Goal: Task Accomplishment & Management: Use online tool/utility

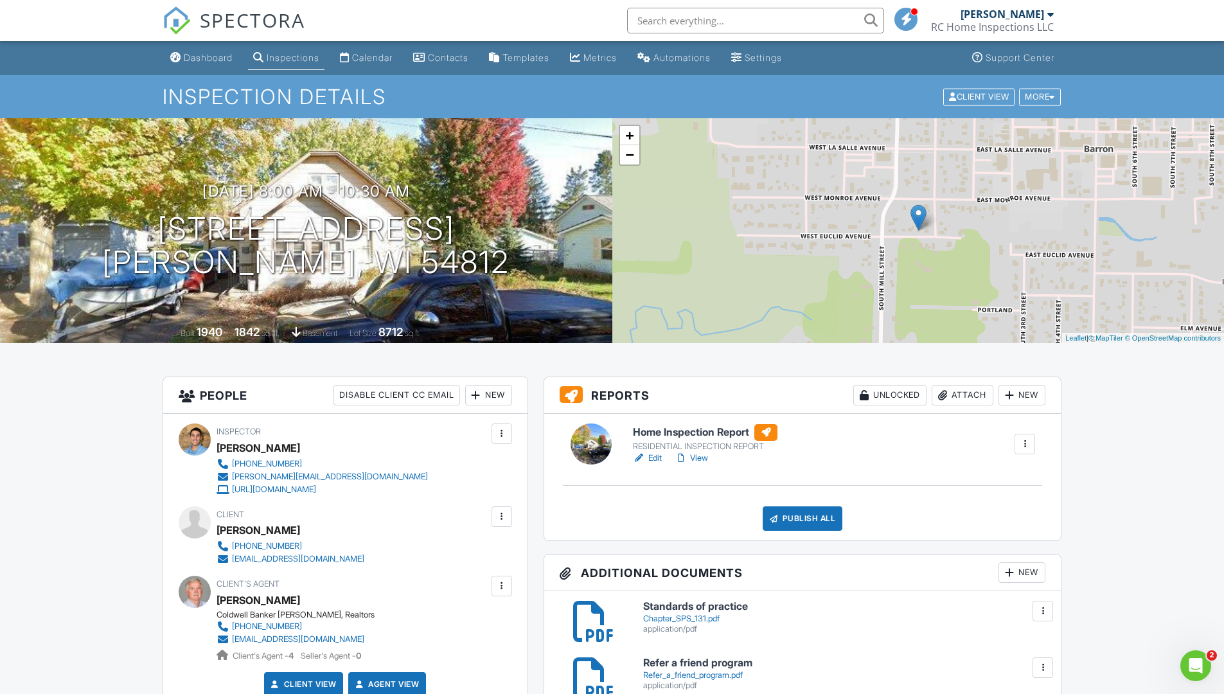
click at [657, 454] on link "Edit" at bounding box center [647, 458] width 29 height 13
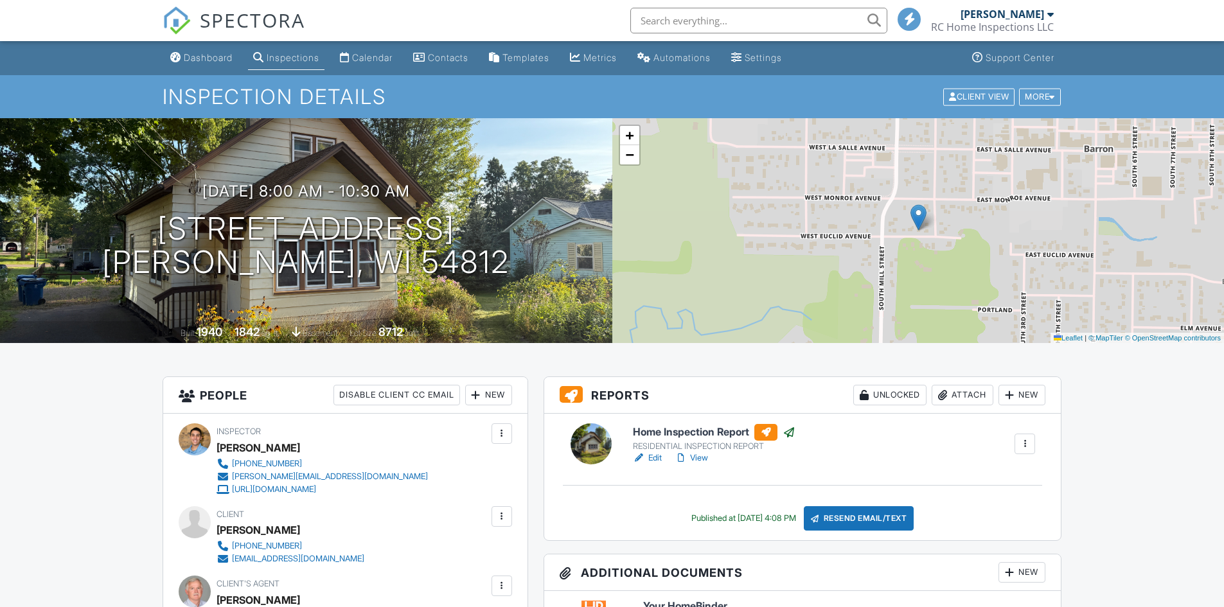
scroll to position [278, 0]
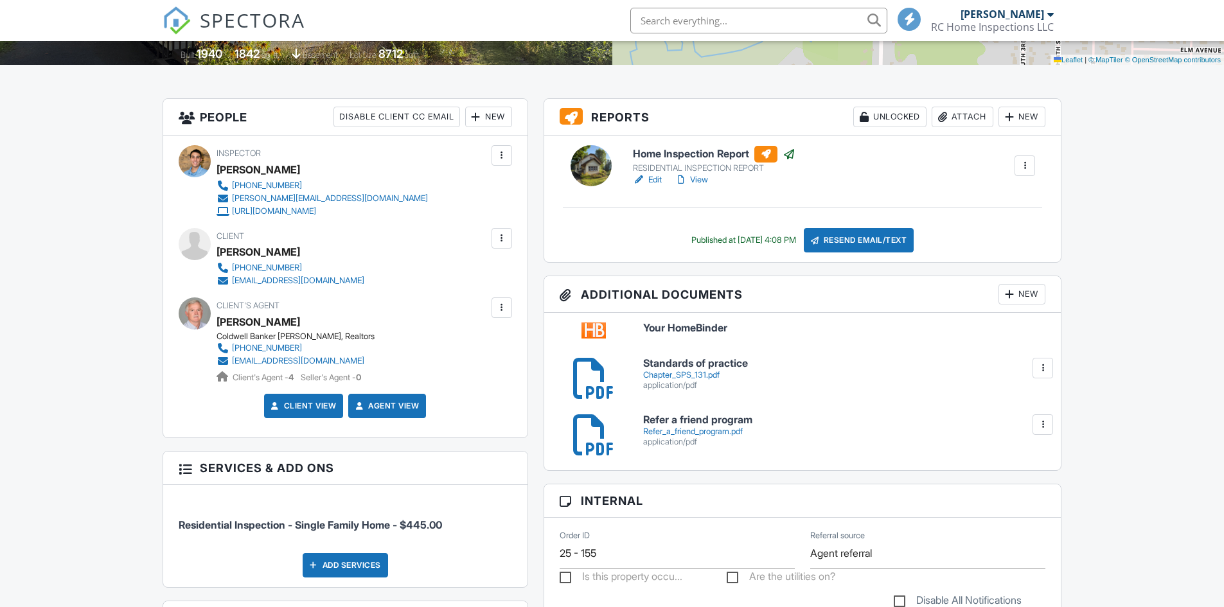
click at [702, 322] on h6 "Your HomeBinder" at bounding box center [844, 328] width 403 height 12
